Goal: Contribute content

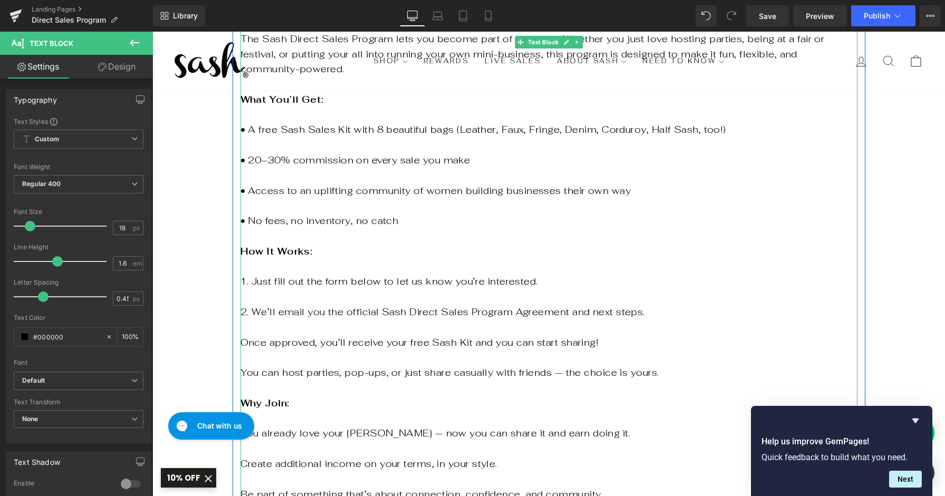
click at [242, 327] on div "[DATE], Sash began the old-fashioned way, with a tent, a folding table, and a h…" at bounding box center [549, 289] width 617 height 699
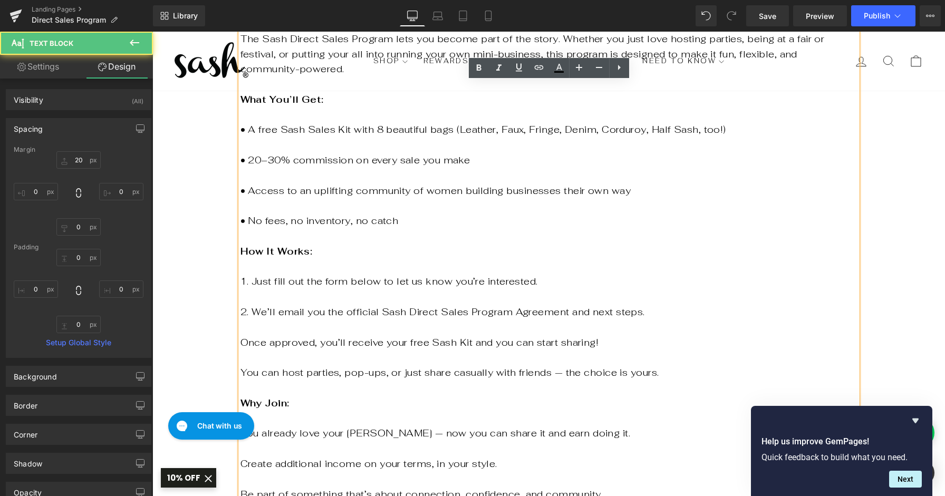
click at [244, 335] on p "Once approved, you’ll receive your free Sash Kit and you can start sharing!" at bounding box center [549, 342] width 617 height 15
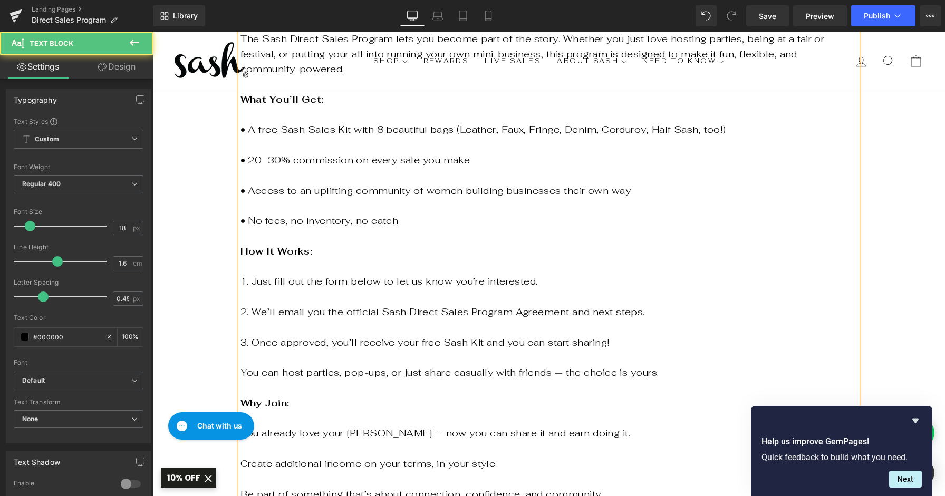
click at [241, 366] on p "You can host parties, pop-ups, or just share casually with friends — the choice…" at bounding box center [549, 373] width 617 height 15
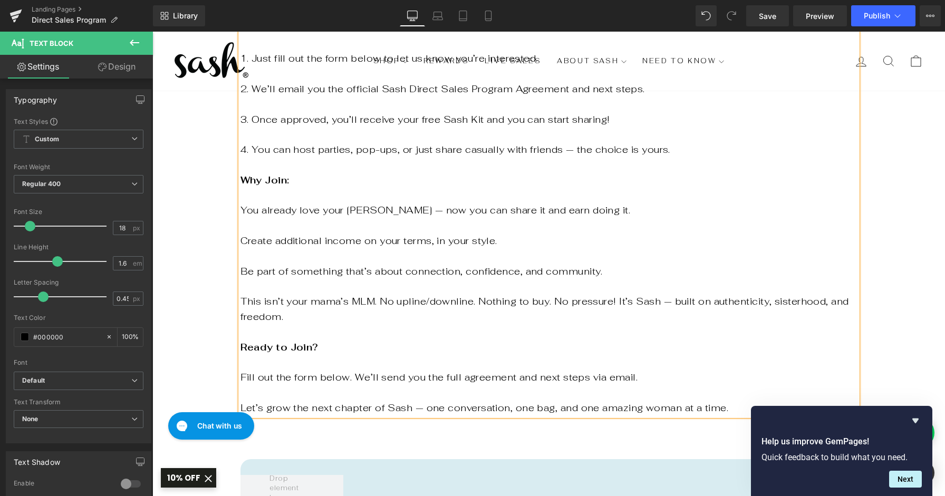
scroll to position [888, 0]
click at [242, 204] on p "You already love your [PERSON_NAME] — now you can share it and earn doing it." at bounding box center [549, 211] width 617 height 15
click at [241, 234] on p "Create additional income on your terms, in your style." at bounding box center [549, 241] width 617 height 15
click at [241, 265] on p "Be part of something that’s about connection, confidence, and community." at bounding box center [549, 272] width 617 height 15
click at [241, 283] on div "[DATE], Sash began the old-fashioned way, with a tent, a folding table, and a h…" at bounding box center [549, 67] width 617 height 699
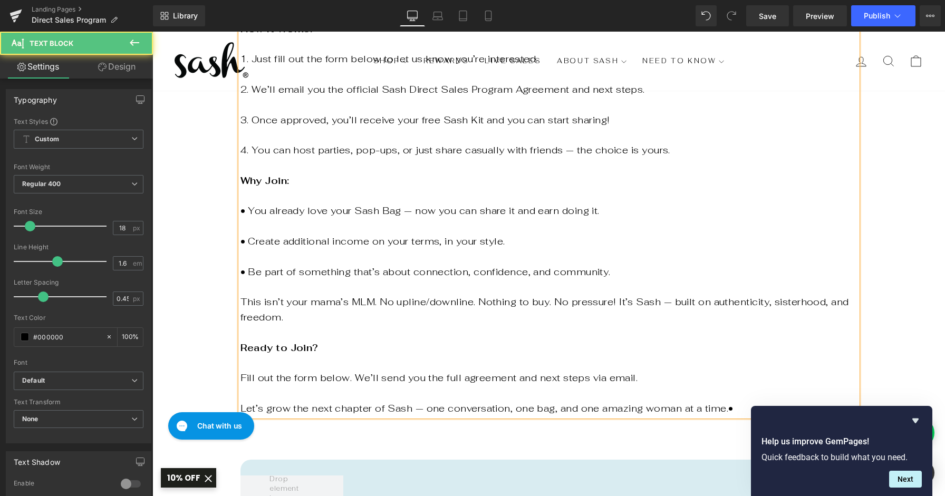
click at [243, 295] on p "This isn’t your mama’s MLM. No upline/downline. Nothing to buy. No pressure! It…" at bounding box center [549, 310] width 617 height 31
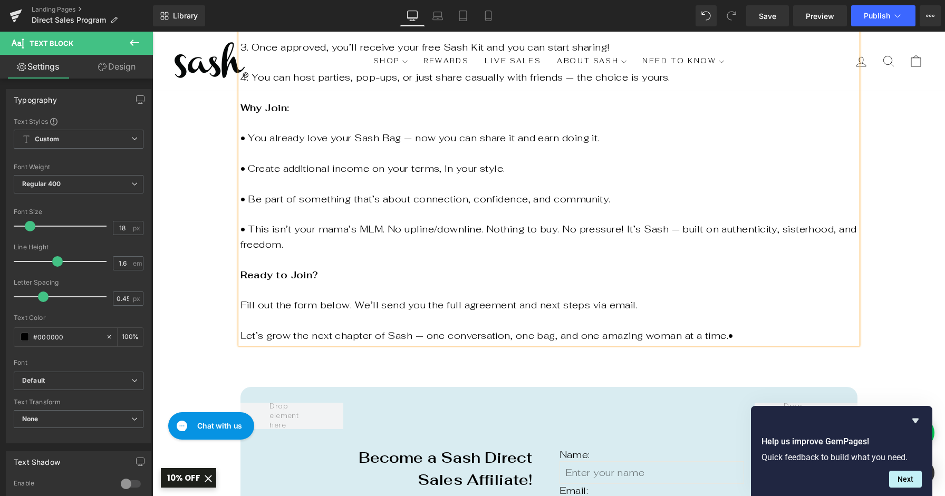
scroll to position [973, 0]
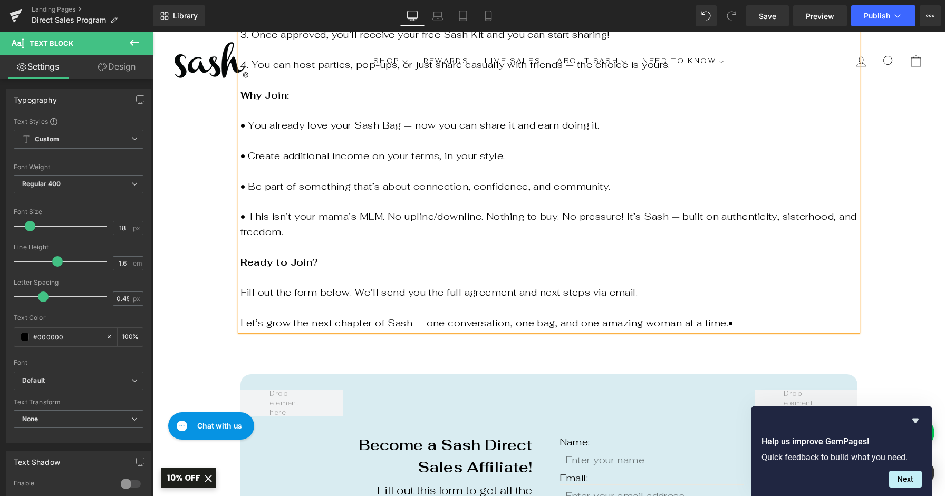
click at [241, 285] on p "Fill out the form below. We’ll send you the full agreement and next steps via e…" at bounding box center [549, 292] width 617 height 15
click at [243, 316] on p "Let’s grow the next chapter of Sash — one conversation, one bag, and one amazin…" at bounding box center [549, 323] width 617 height 15
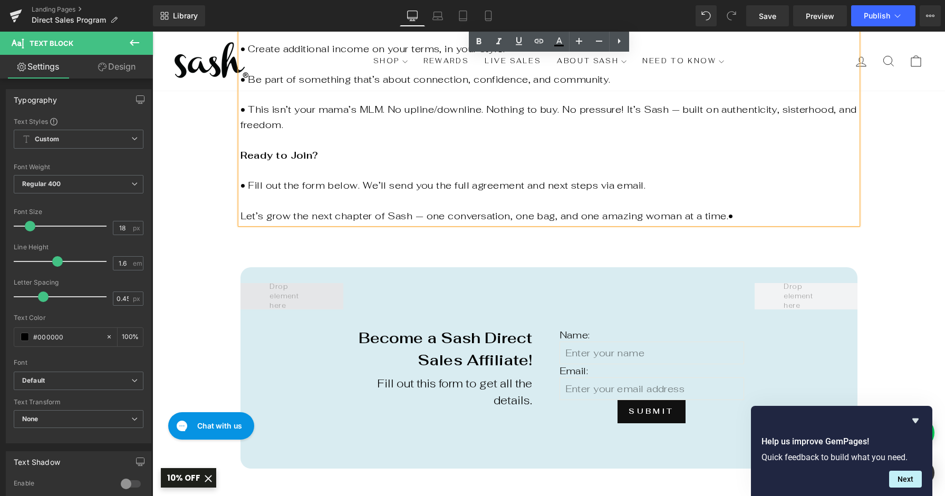
scroll to position [1079, 0]
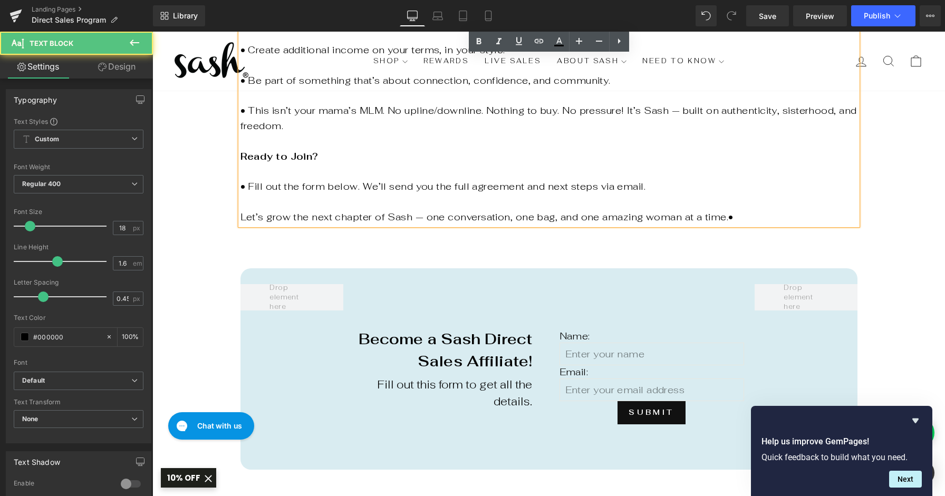
click at [311, 210] on p "Let’s grow the next chapter of Sash — one conversation, one bag, and one amazin…" at bounding box center [549, 217] width 617 height 15
click at [479, 42] on icon at bounding box center [478, 41] width 5 height 6
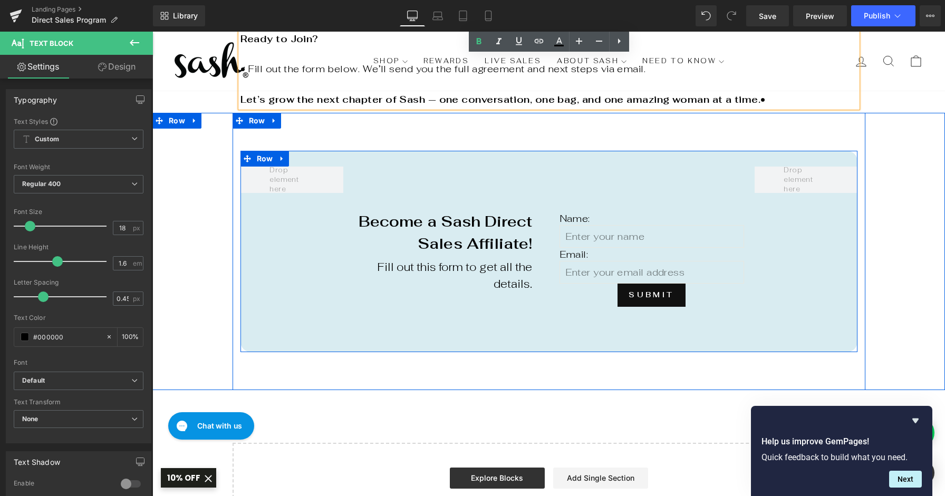
scroll to position [1199, 0]
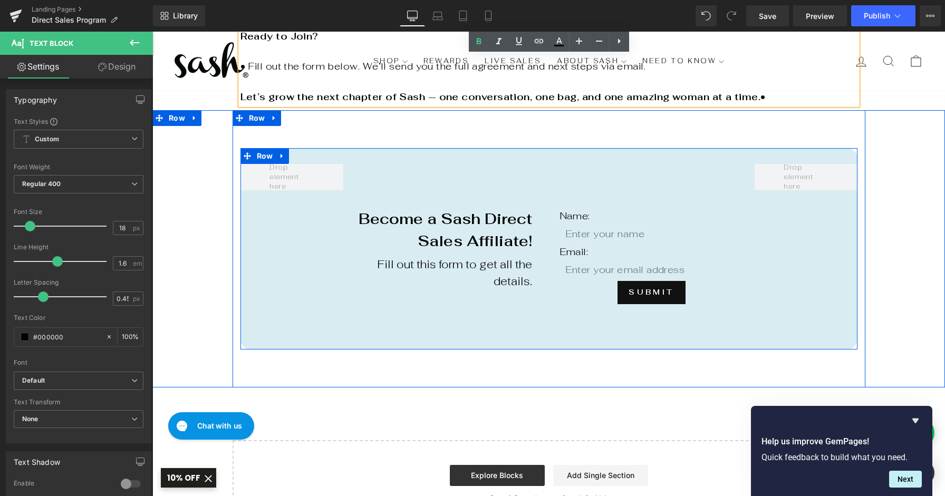
click at [467, 248] on div "Become a Sash Direct Sales Affiliate! Text Block Fill out this form to get all …" at bounding box center [446, 249] width 206 height 82
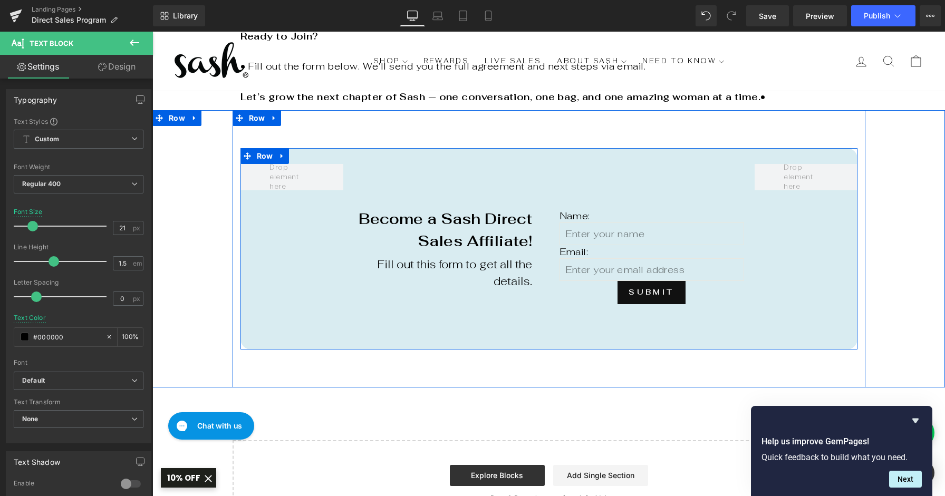
click at [281, 172] on div "Become a Sash Direct Sales Affiliate! Text Block Fill out this form to get all …" at bounding box center [549, 249] width 617 height 202
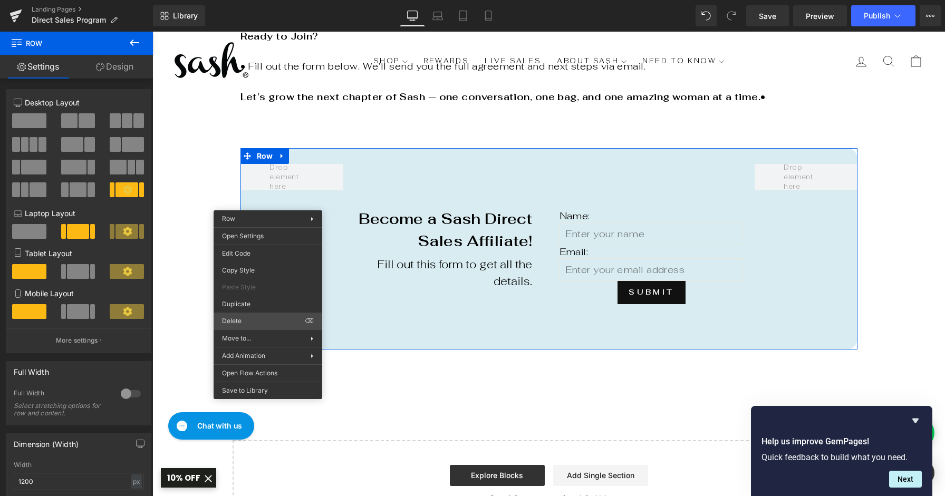
drag, startPoint x: 392, startPoint y: 353, endPoint x: 239, endPoint y: 322, distance: 155.7
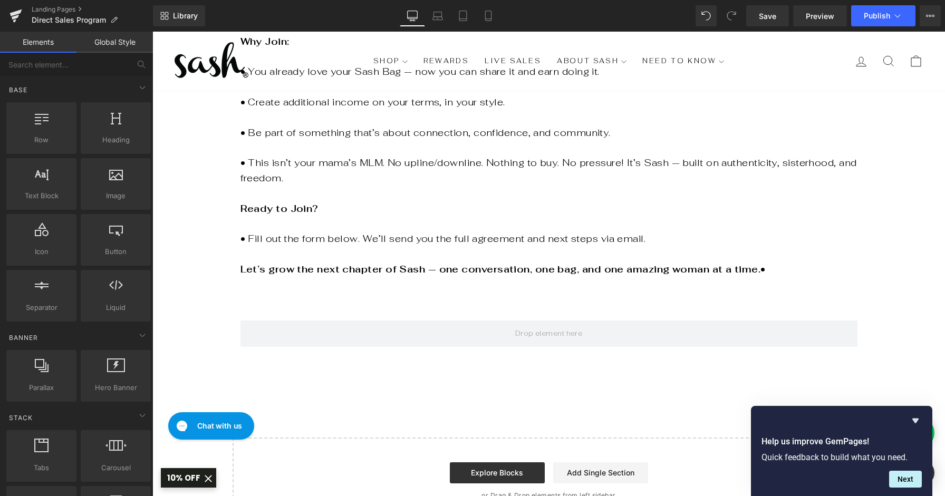
scroll to position [1026, 0]
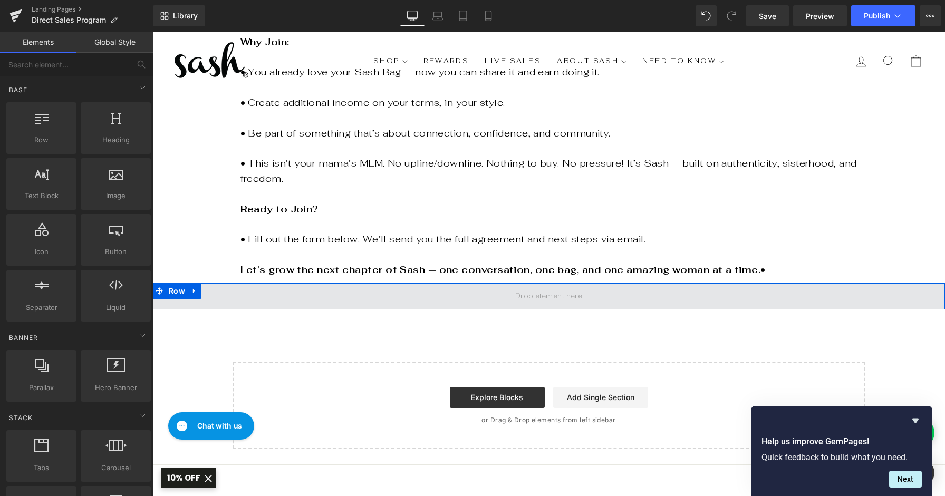
click at [362, 283] on span at bounding box center [548, 296] width 793 height 26
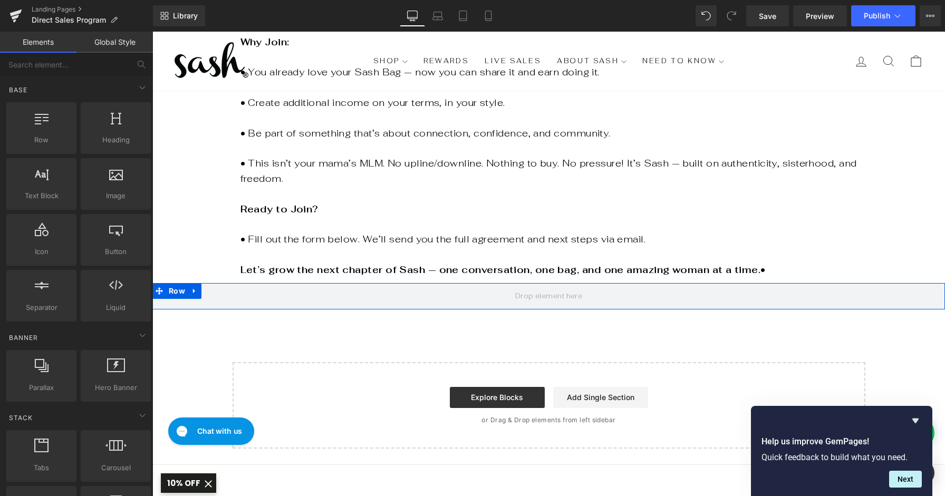
drag, startPoint x: 488, startPoint y: 421, endPoint x: 335, endPoint y: 389, distance: 156.2
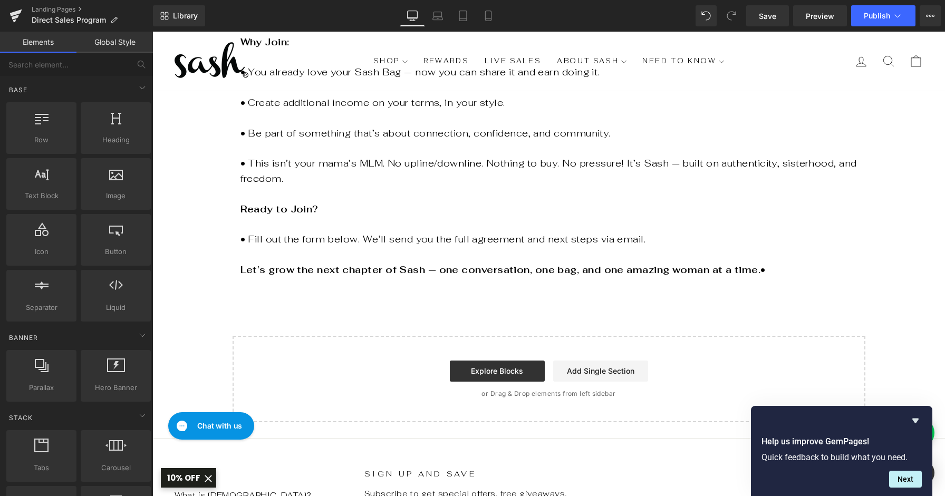
click at [343, 361] on div "Explore Blocks Add Single Section" at bounding box center [548, 371] width 599 height 21
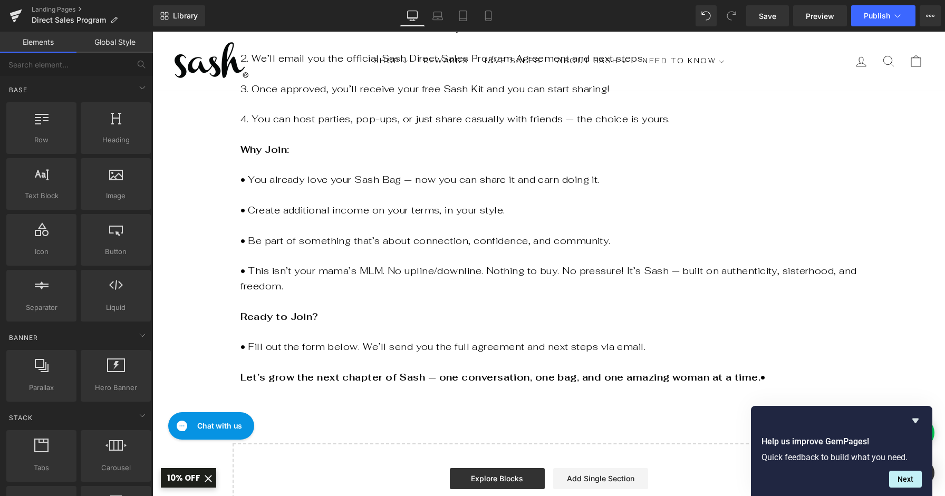
scroll to position [920, 0]
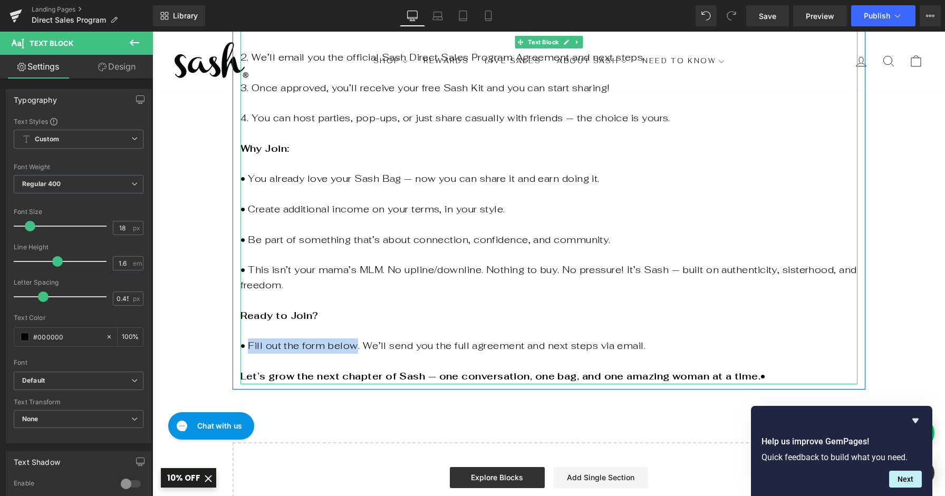
drag, startPoint x: 335, startPoint y: 316, endPoint x: 248, endPoint y: 314, distance: 87.0
click at [248, 339] on p "• Fill out the form below. We’ll send you the full agreement and next steps via…" at bounding box center [549, 346] width 617 height 15
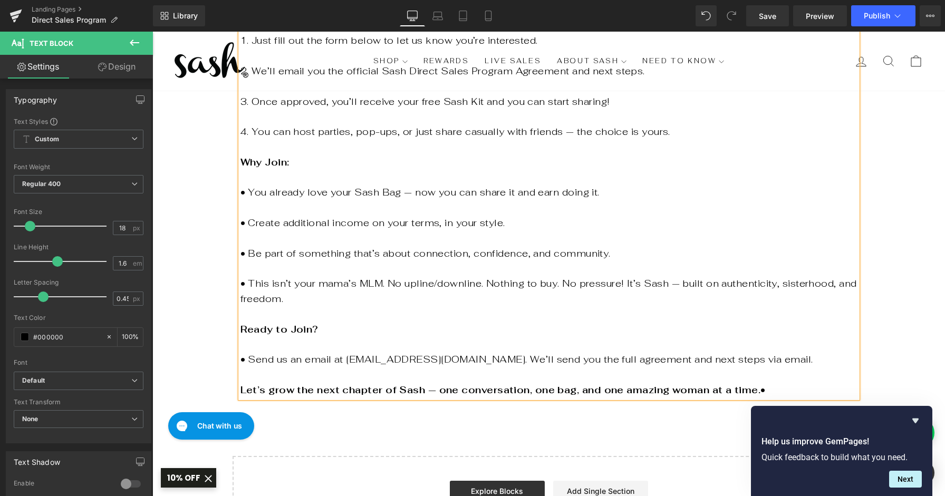
scroll to position [903, 0]
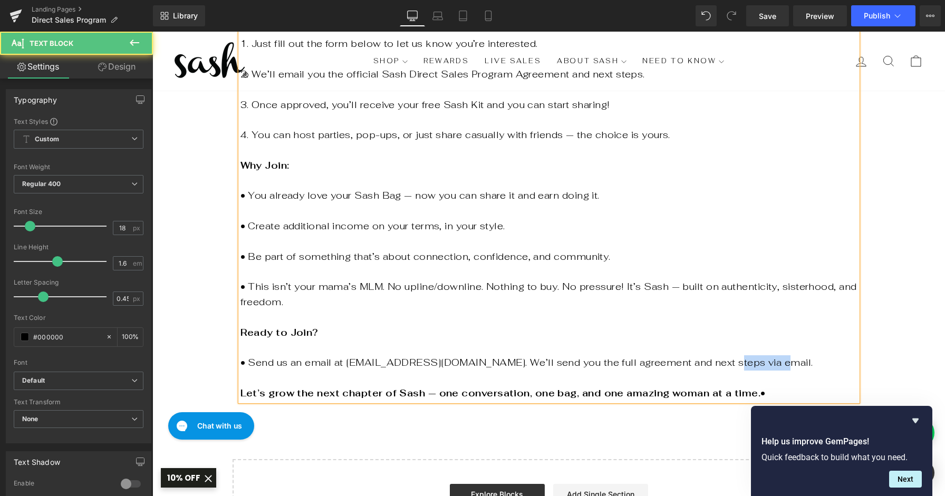
drag, startPoint x: 716, startPoint y: 333, endPoint x: 673, endPoint y: 334, distance: 43.3
click at [673, 356] on p "• Send us an email at [EMAIL_ADDRESS][DOMAIN_NAME]. We’ll send you the full agr…" at bounding box center [549, 363] width 617 height 15
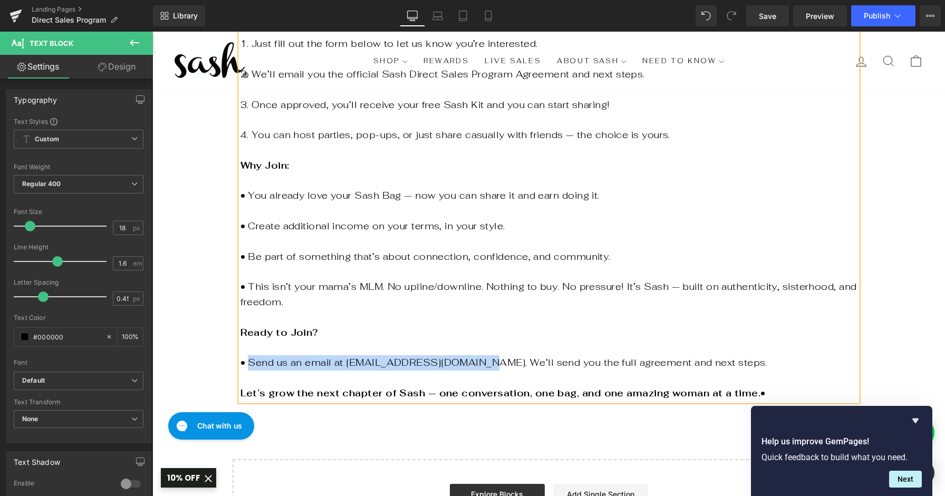
drag, startPoint x: 453, startPoint y: 334, endPoint x: 249, endPoint y: 334, distance: 203.6
click at [249, 356] on p "• Send us an email at [EMAIL_ADDRESS][DOMAIN_NAME]. We’ll send you the full agr…" at bounding box center [549, 363] width 617 height 15
copy p "Send us an email at [EMAIL_ADDRESS][DOMAIN_NAME]"
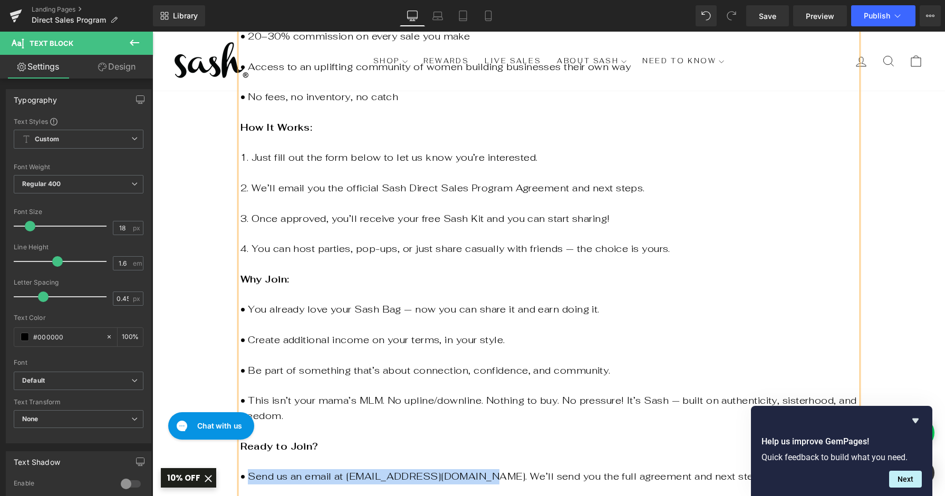
scroll to position [784, 0]
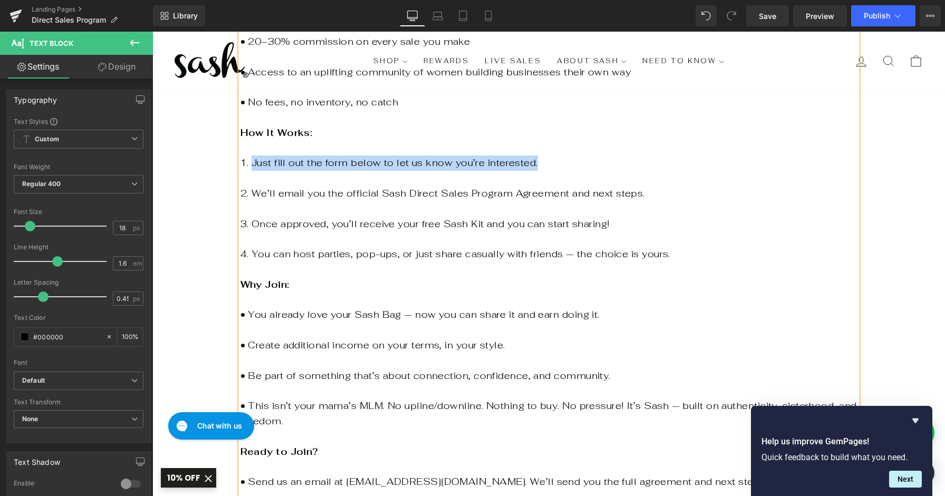
drag, startPoint x: 513, startPoint y: 147, endPoint x: 254, endPoint y: 153, distance: 259.1
click at [254, 156] on p "1. Just fill out the form below to let us know you’re interested." at bounding box center [549, 163] width 617 height 15
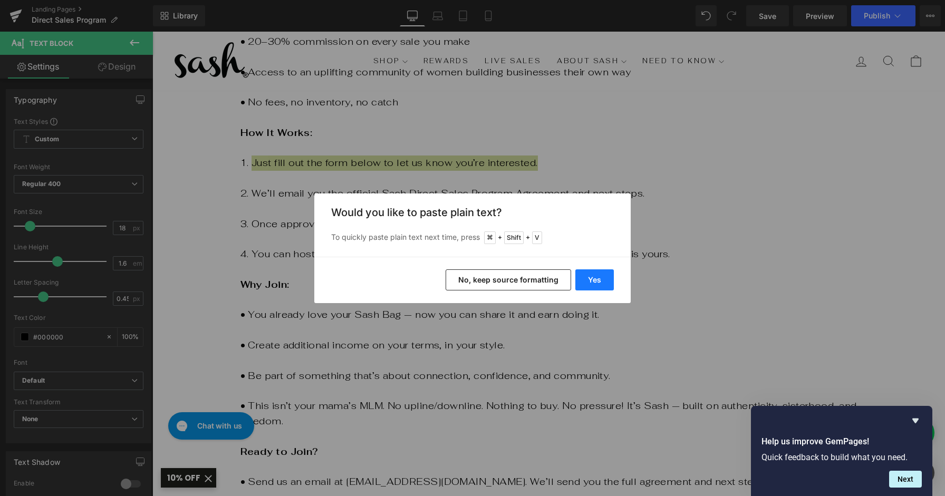
click at [589, 280] on button "Yes" at bounding box center [594, 280] width 39 height 21
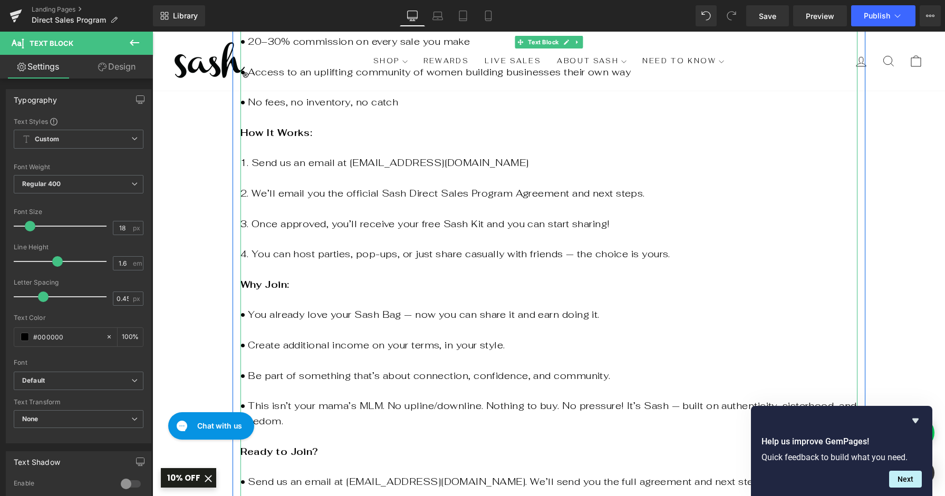
click at [467, 156] on p "1. Send us an email at [EMAIL_ADDRESS][DOMAIN_NAME]" at bounding box center [549, 163] width 617 height 15
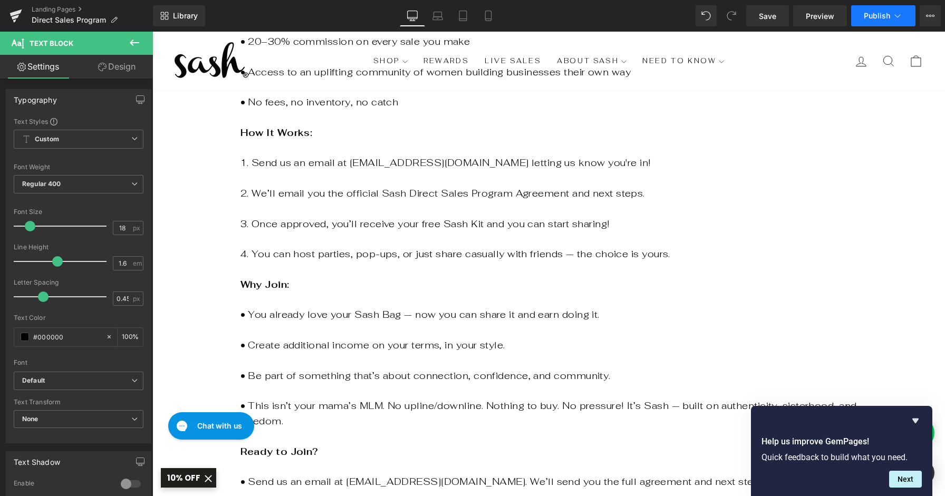
click at [887, 11] on button "Publish" at bounding box center [883, 15] width 64 height 21
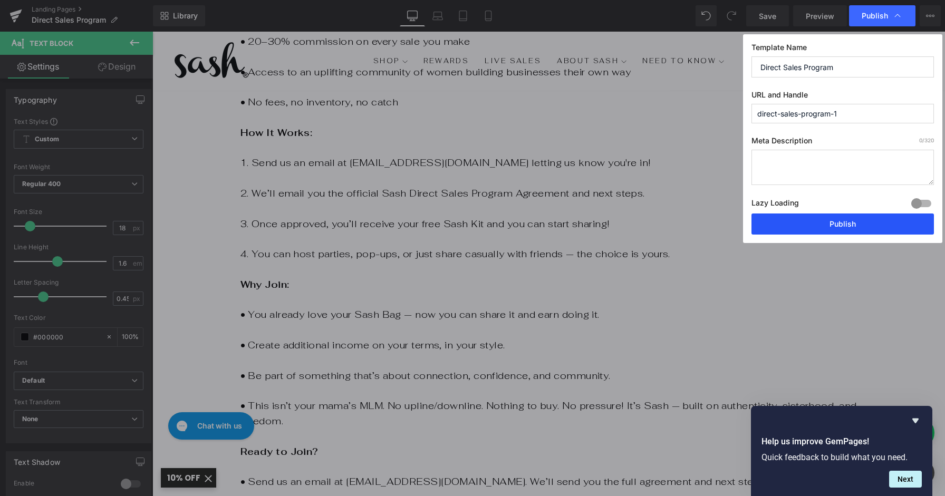
click at [840, 224] on button "Publish" at bounding box center [843, 224] width 182 height 21
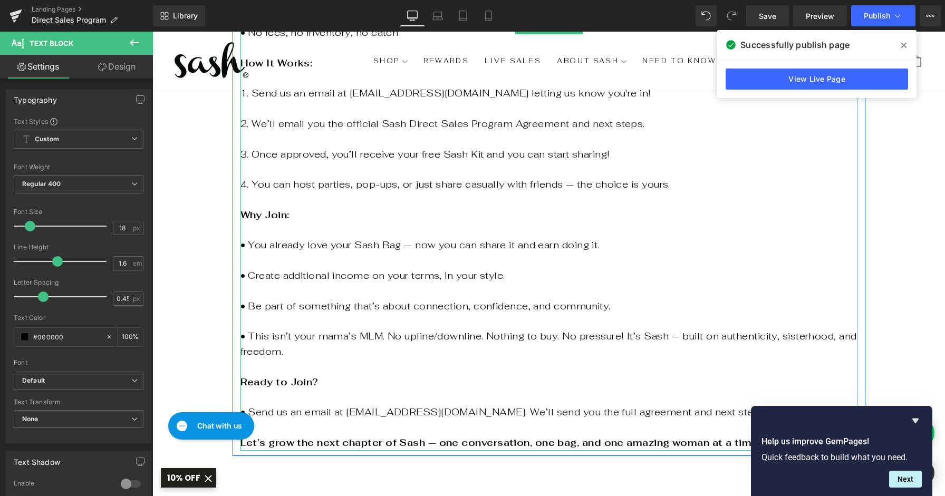
scroll to position [826, 0]
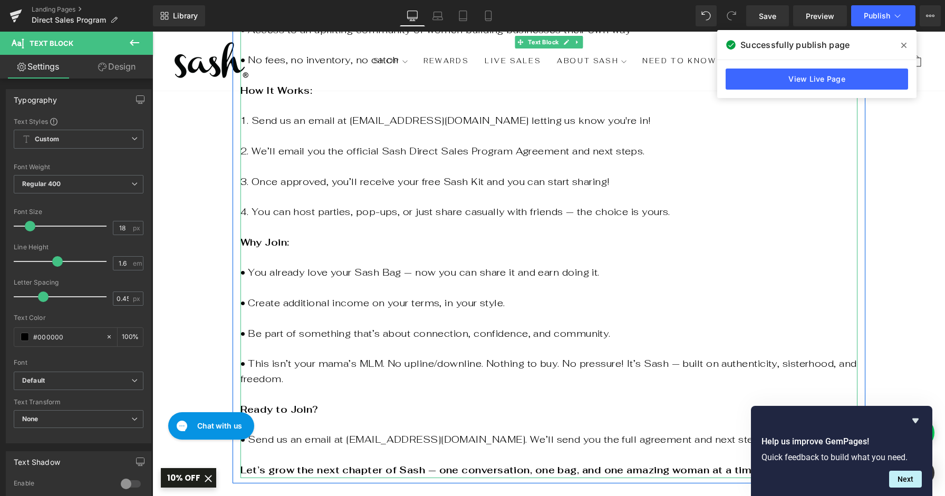
click at [608, 144] on p "2. We’ll email you the official Sash Direct Sales Program Agreement and next st…" at bounding box center [549, 151] width 617 height 15
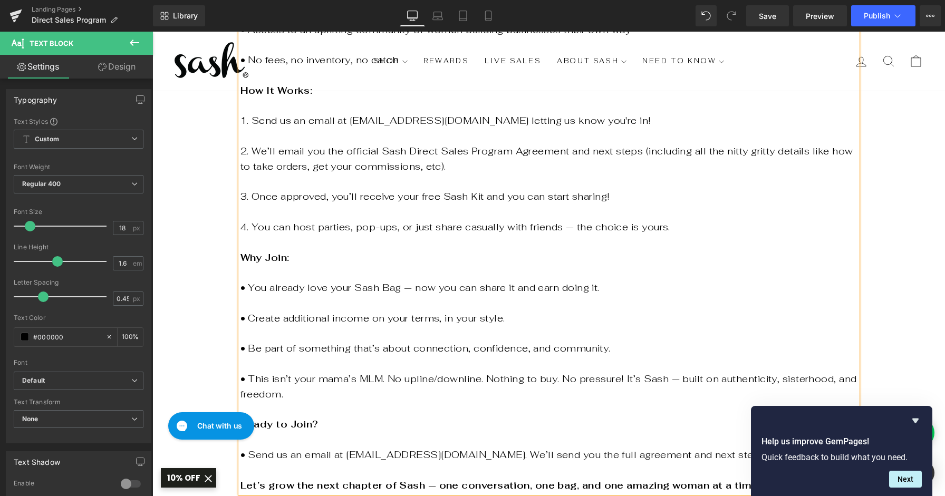
click at [439, 251] on p "Why Join:" at bounding box center [549, 258] width 617 height 15
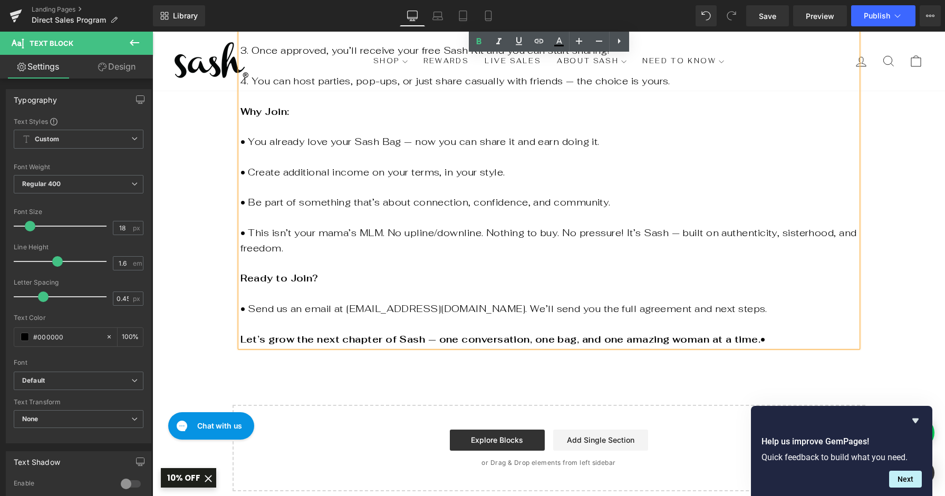
scroll to position [973, 0]
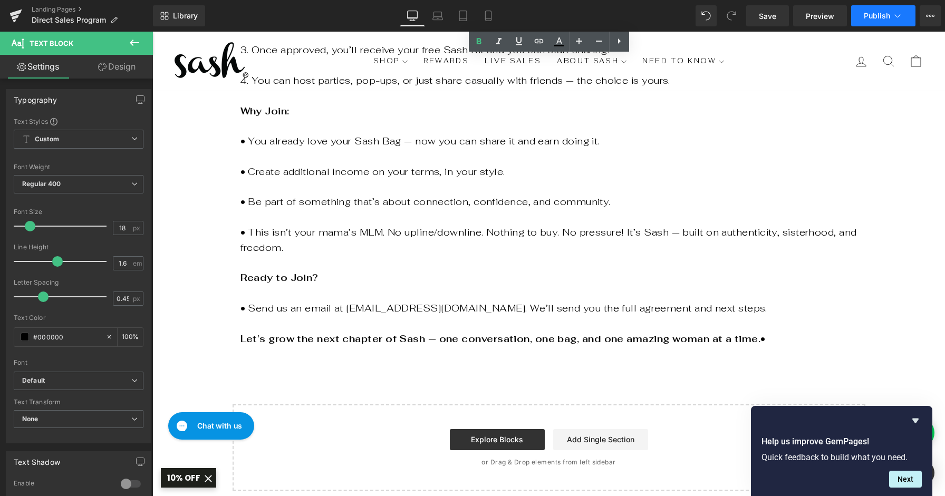
click at [876, 18] on span "Publish" at bounding box center [877, 16] width 26 height 8
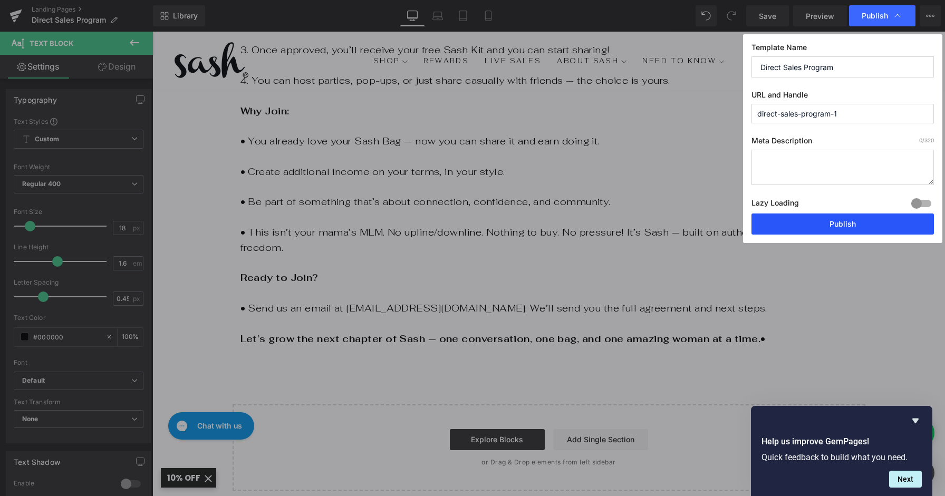
click at [830, 225] on button "Publish" at bounding box center [843, 224] width 182 height 21
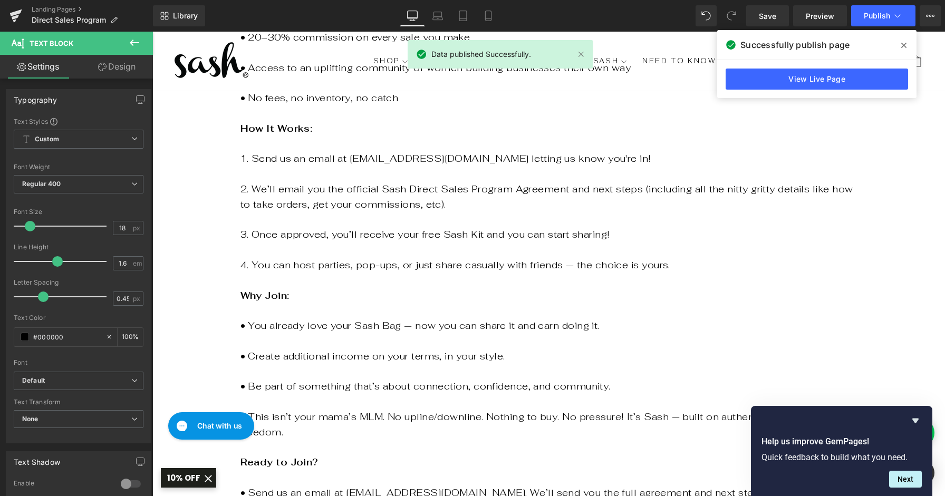
scroll to position [955, 0]
